Goal: Task Accomplishment & Management: Manage account settings

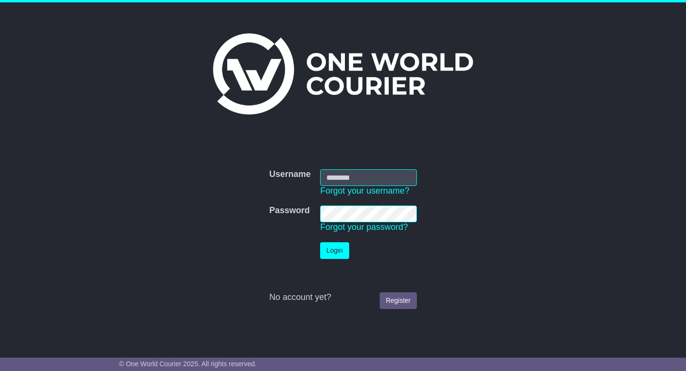
type input "**********"
click at [337, 252] on button "Login" at bounding box center [334, 250] width 29 height 17
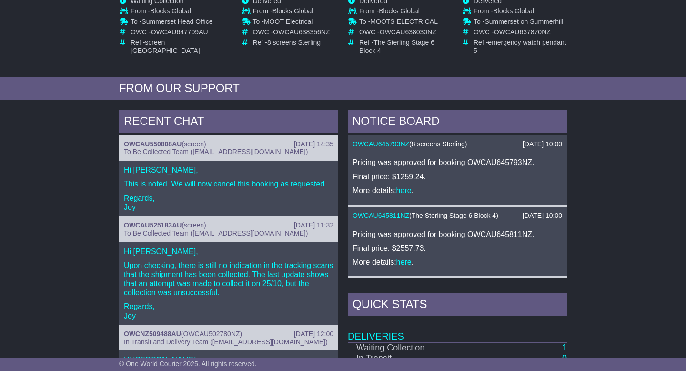
scroll to position [255, 0]
click at [398, 191] on link "here" at bounding box center [403, 190] width 15 height 8
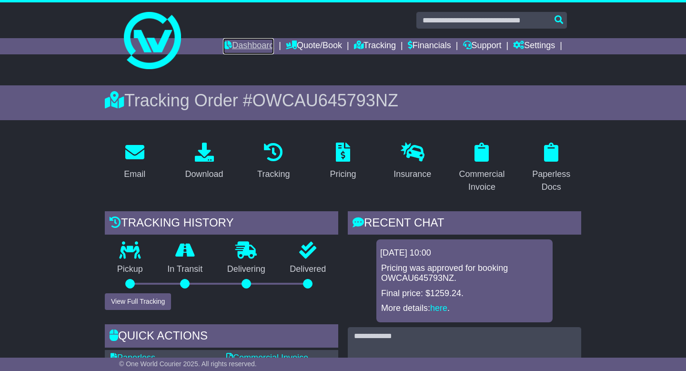
click at [234, 42] on link "Dashboard" at bounding box center [248, 46] width 51 height 16
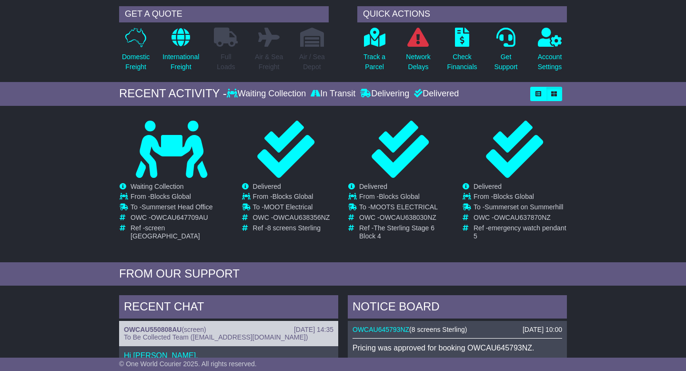
scroll to position [69, 0]
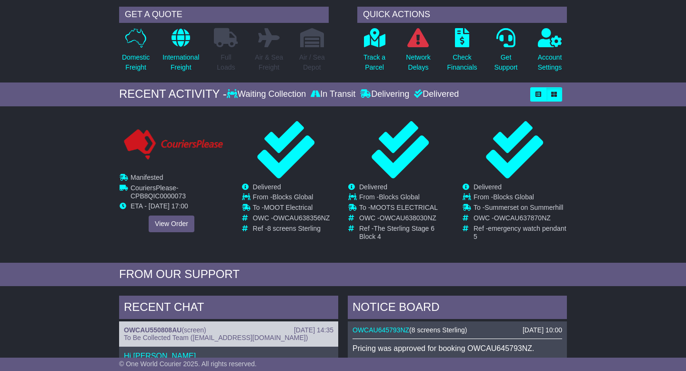
click at [161, 158] on img at bounding box center [173, 144] width 104 height 33
click at [165, 223] on link "View Order" at bounding box center [172, 223] width 46 height 17
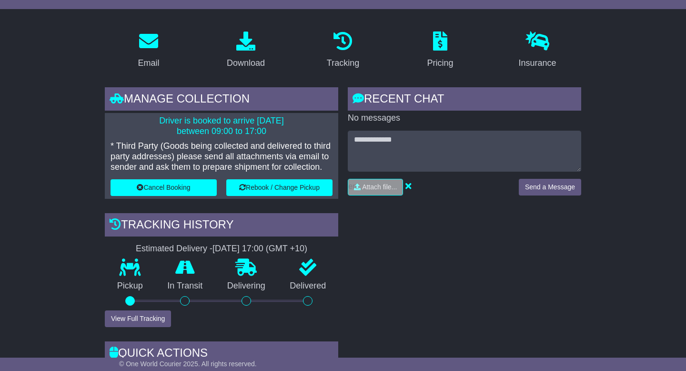
scroll to position [143, 0]
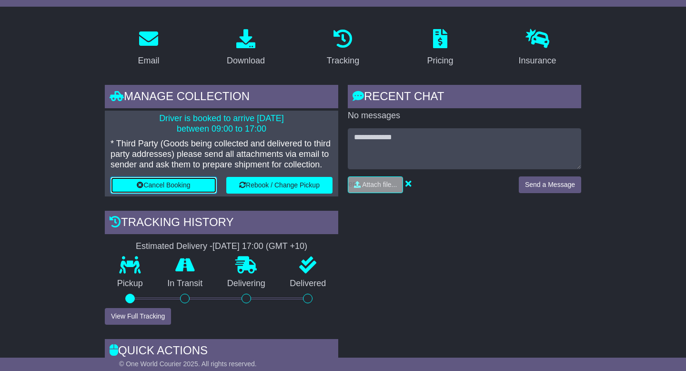
click at [170, 189] on button "Cancel Booking" at bounding box center [163, 185] width 106 height 17
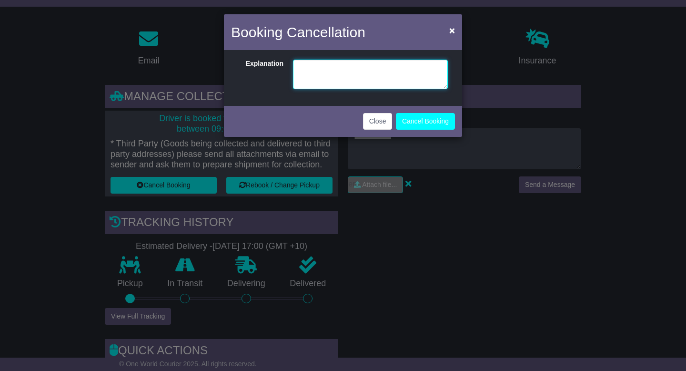
click at [326, 72] on textarea at bounding box center [370, 75] width 155 height 30
type textarea "**********"
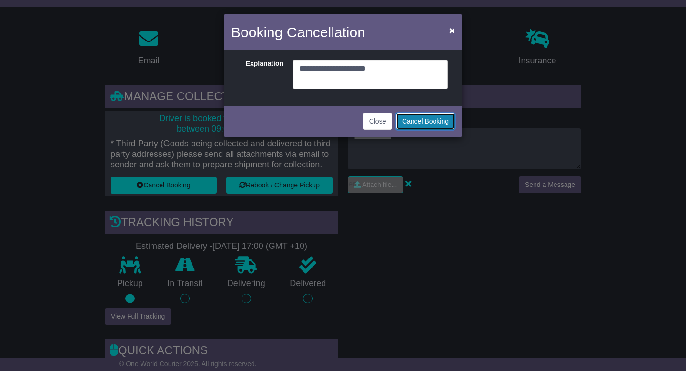
click at [415, 117] on button "Cancel Booking" at bounding box center [425, 121] width 59 height 17
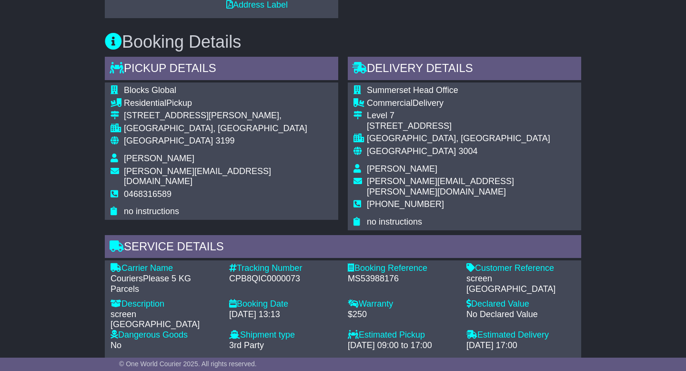
scroll to position [593, 0]
